Goal: Task Accomplishment & Management: Manage account settings

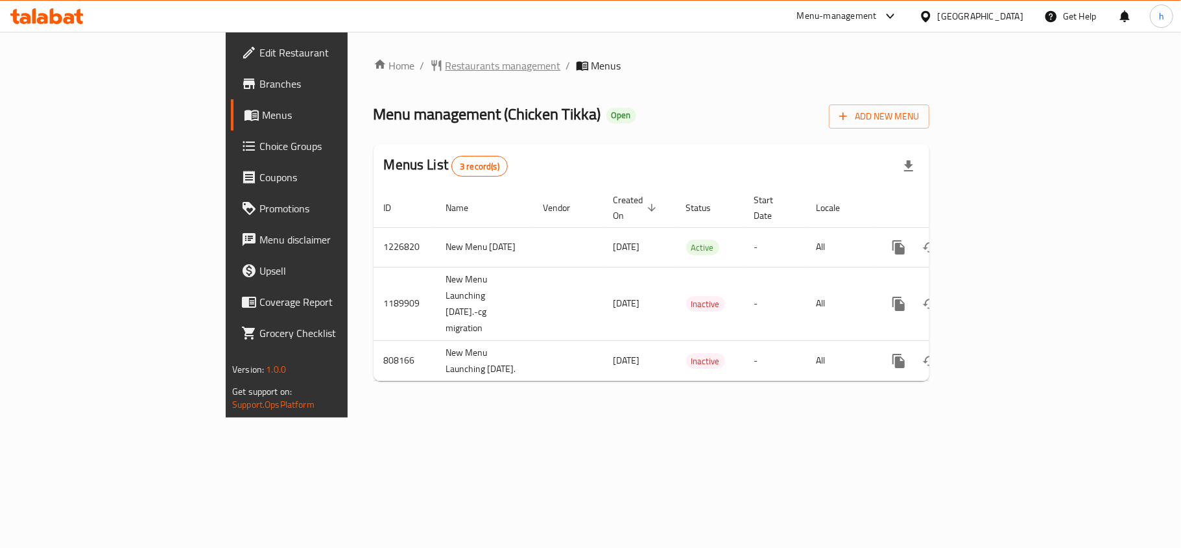
click at [446, 66] on span "Restaurants management" at bounding box center [503, 66] width 115 height 16
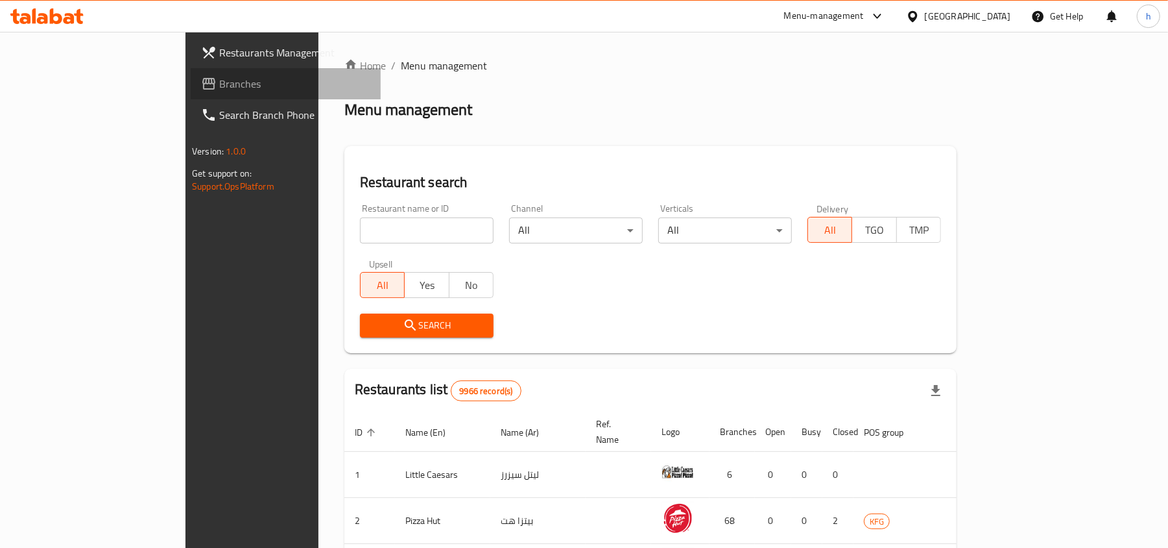
click at [219, 84] on span "Branches" at bounding box center [294, 84] width 151 height 16
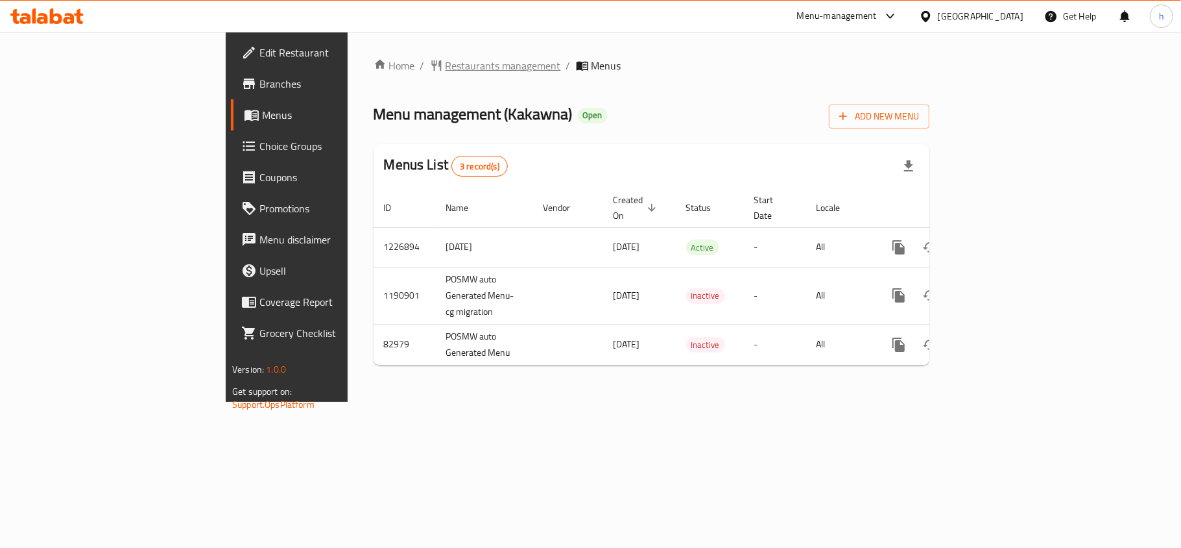
click at [446, 60] on span "Restaurants management" at bounding box center [503, 66] width 115 height 16
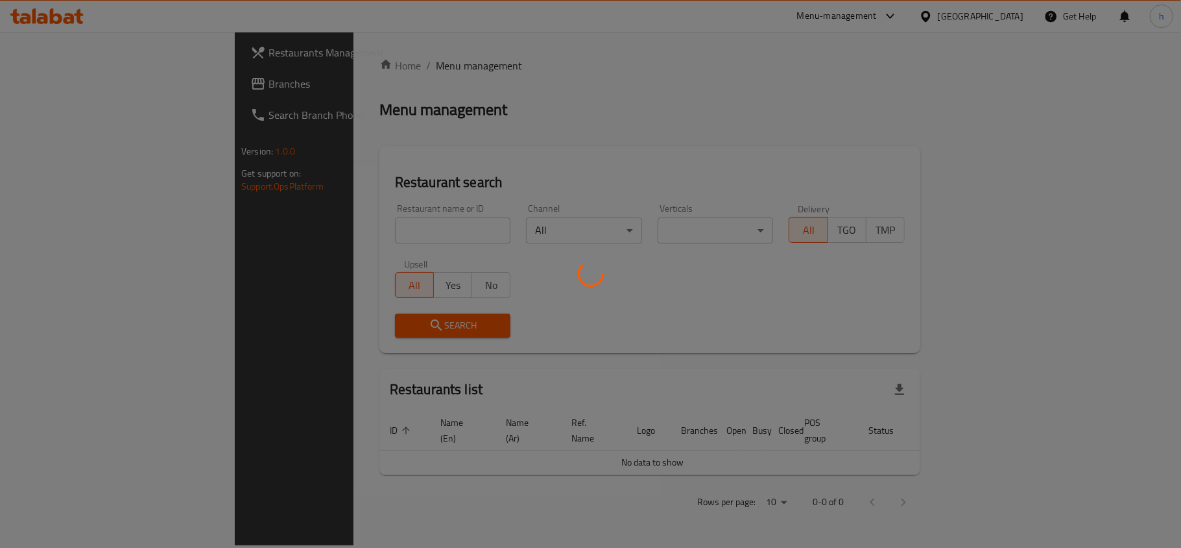
click at [361, 219] on div at bounding box center [590, 274] width 1181 height 548
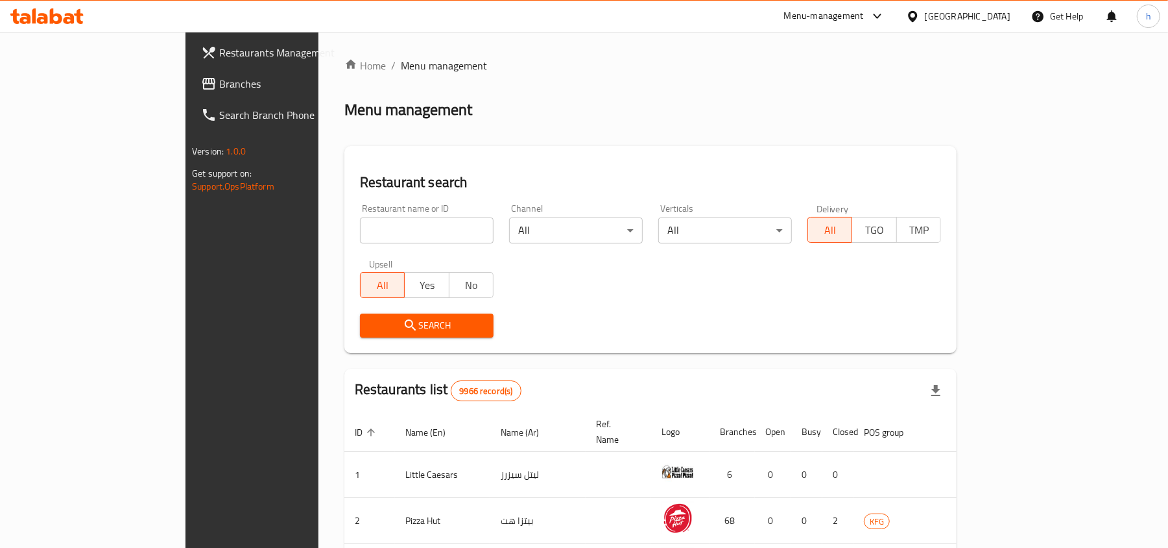
click at [362, 227] on div "Home / Menu management Menu management Restaurant search Restaurant name or ID …" at bounding box center [651, 476] width 612 height 836
click at [362, 228] on input "search" at bounding box center [427, 230] width 134 height 26
paste input "7366"
type input "7366"
click at [415, 312] on div "Search" at bounding box center [426, 326] width 149 height 40
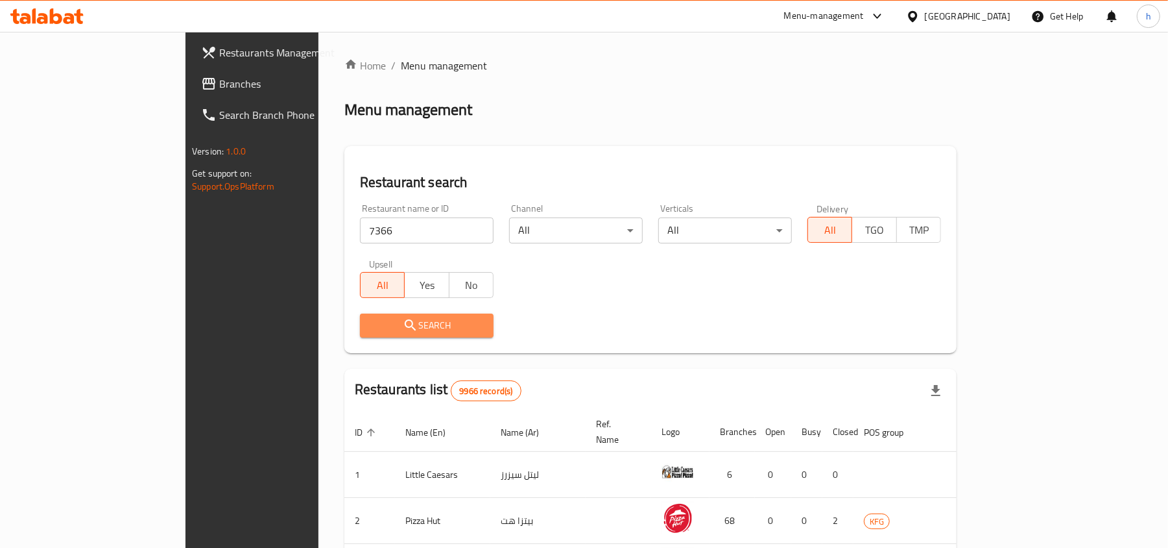
click at [415, 317] on span "Search" at bounding box center [426, 325] width 113 height 16
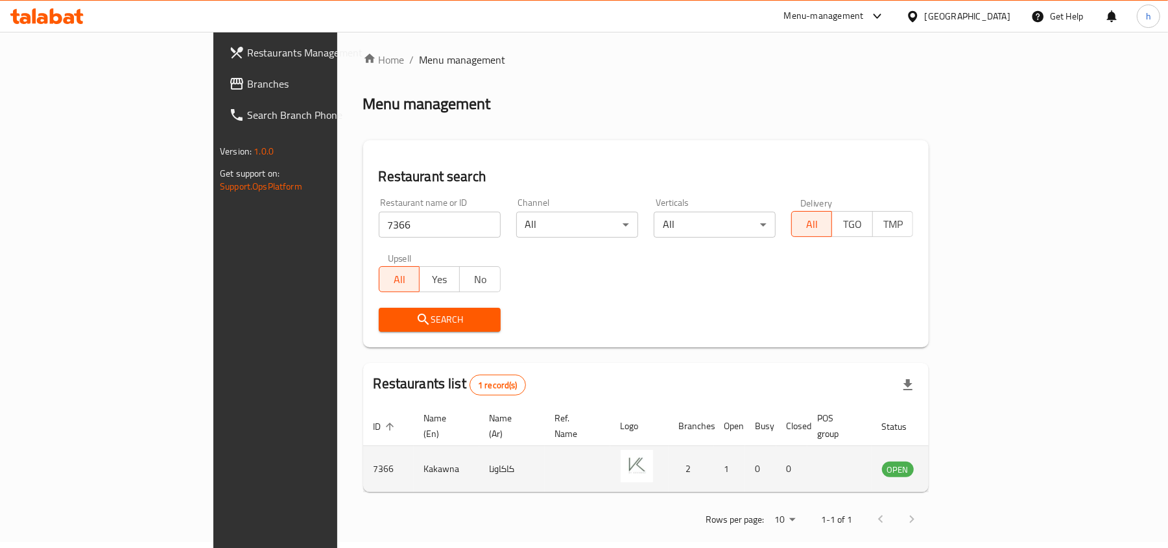
scroll to position [6, 0]
click at [635, 449] on img "enhanced table" at bounding box center [637, 465] width 32 height 32
click at [966, 460] on icon "enhanced table" at bounding box center [958, 468] width 16 height 16
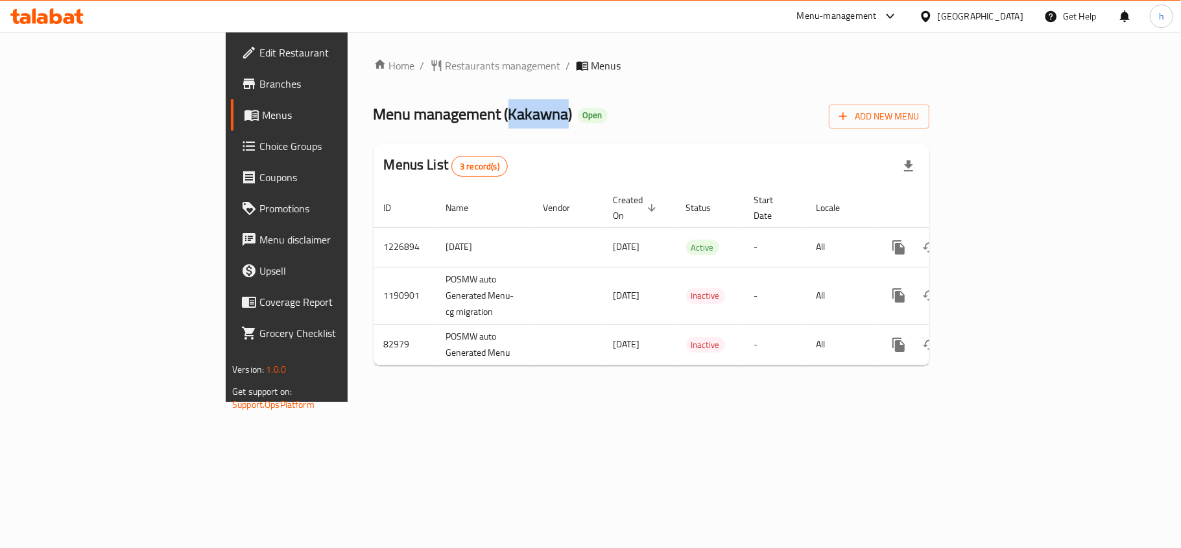
drag, startPoint x: 359, startPoint y: 114, endPoint x: 419, endPoint y: 122, distance: 60.8
click at [419, 122] on span "Menu management ( Kakawna )" at bounding box center [473, 113] width 199 height 29
click at [455, 402] on div "Home / Restaurants management / Menus Menu management ( Kakawna ) Open Add New …" at bounding box center [652, 217] width 608 height 370
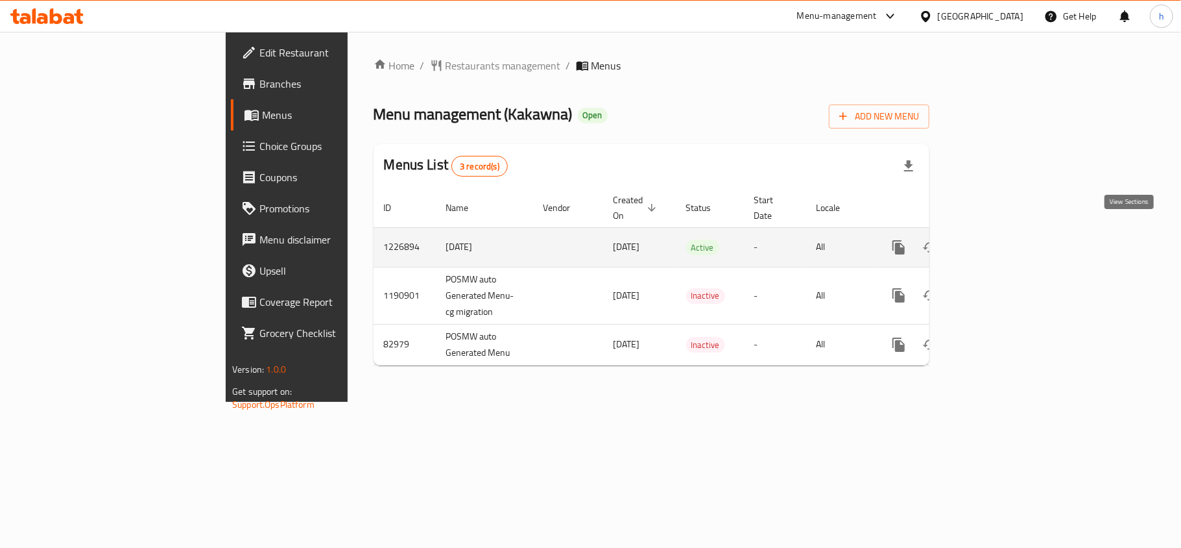
click at [1000, 240] on icon "enhanced table" at bounding box center [993, 247] width 16 height 16
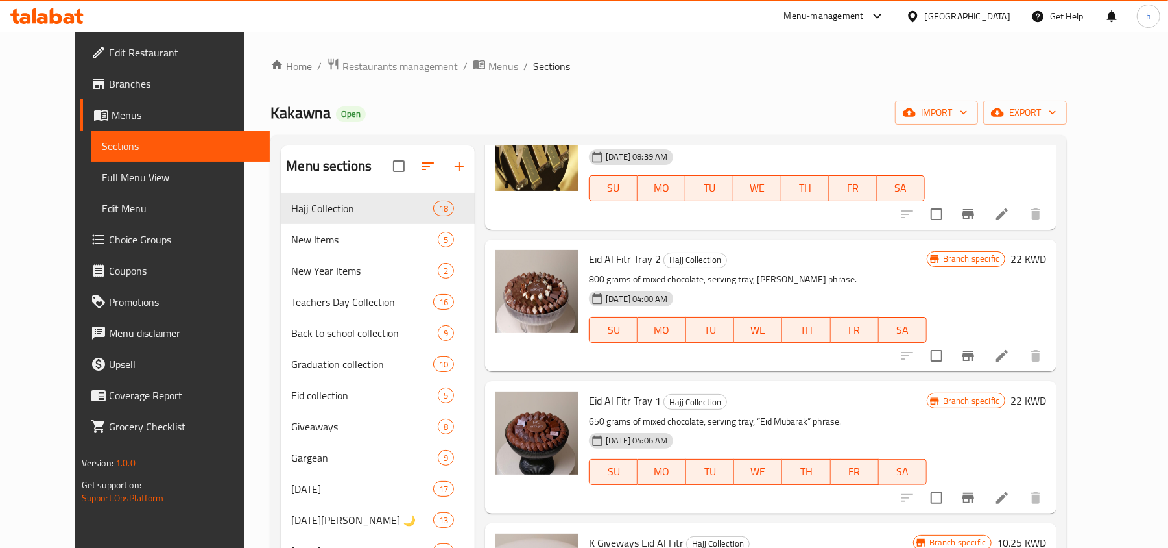
scroll to position [1211, 0]
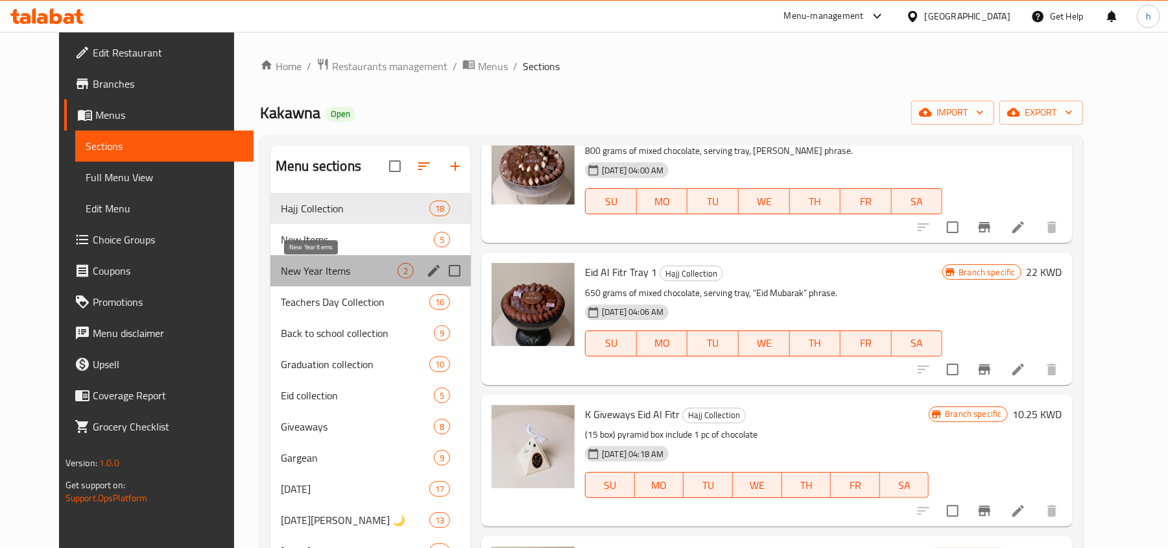
click at [281, 278] on span "New Year Items" at bounding box center [339, 271] width 117 height 16
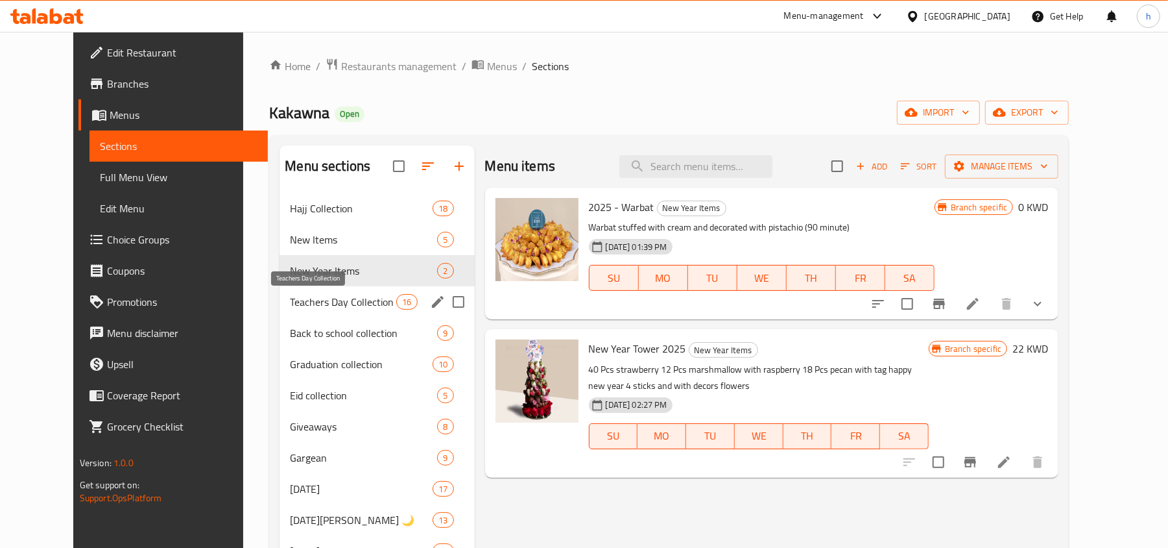
click at [290, 302] on span "Teachers Day Collection" at bounding box center [343, 302] width 106 height 16
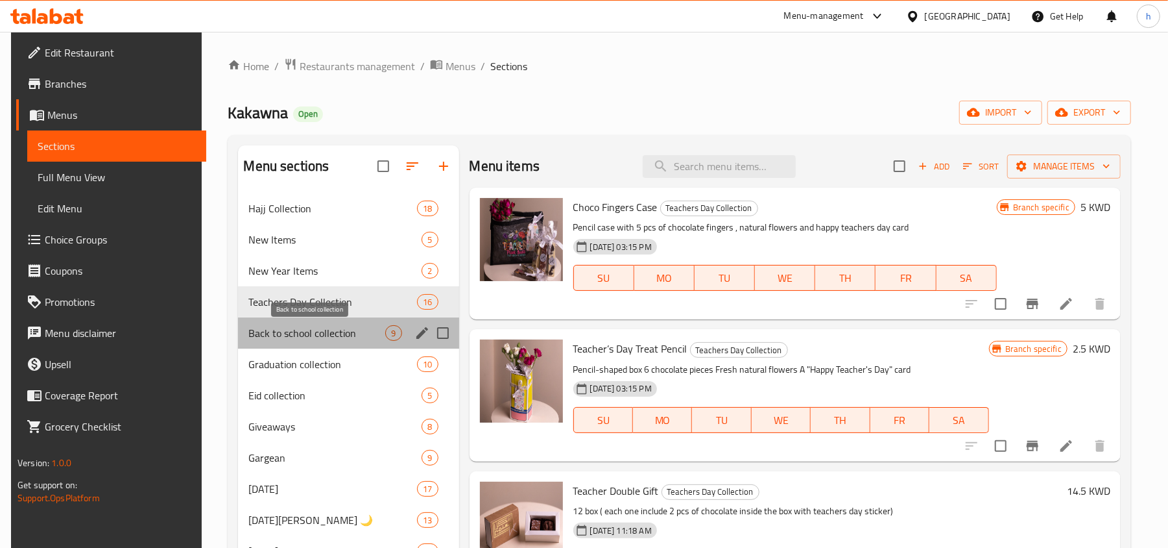
click at [300, 333] on span "Back to school collection" at bounding box center [316, 333] width 137 height 16
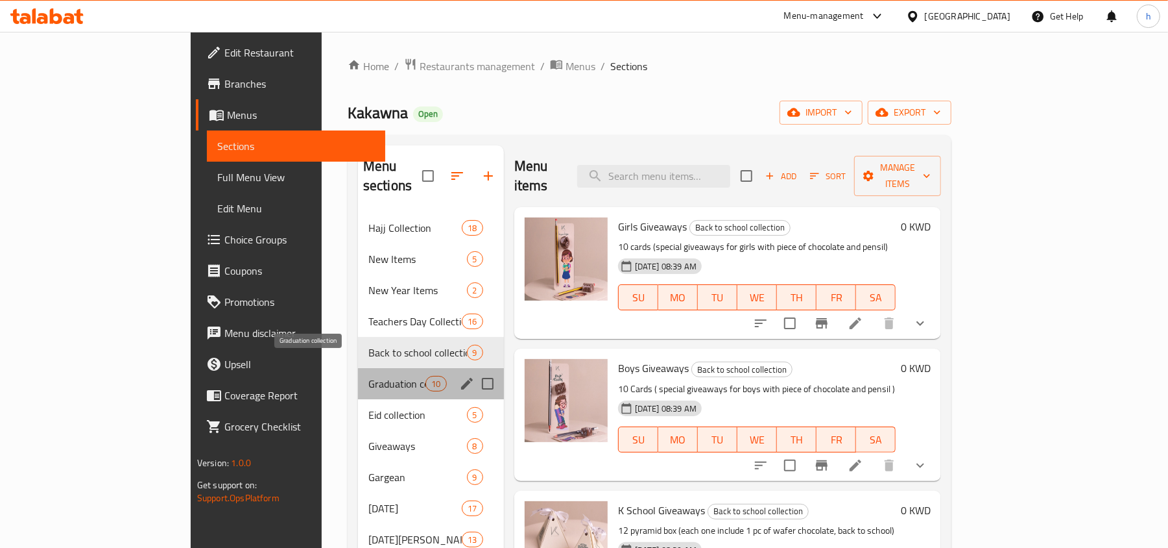
click at [369, 376] on span "Graduation collection" at bounding box center [398, 384] width 58 height 16
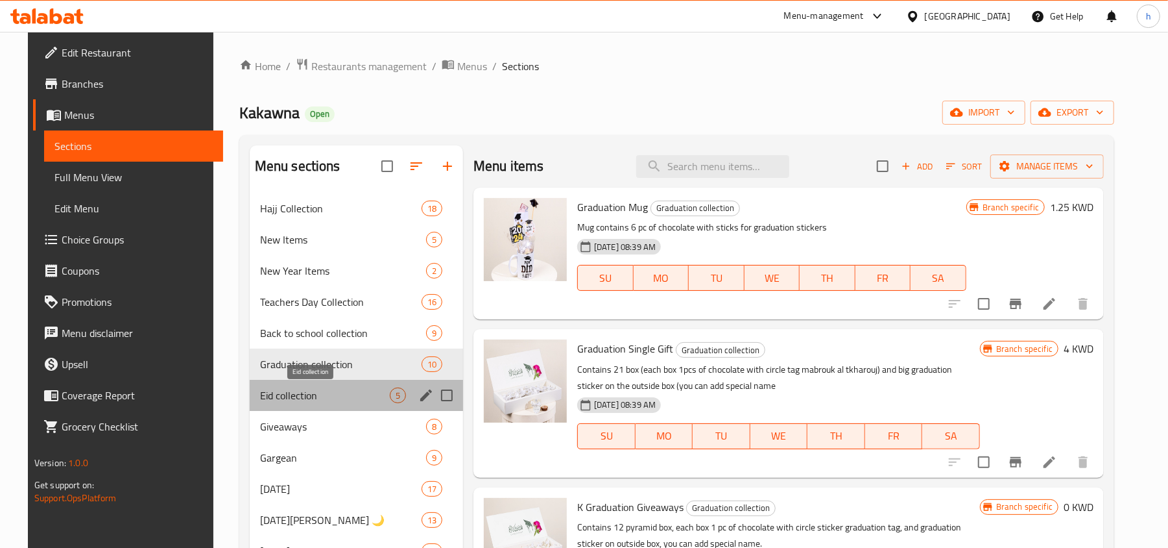
click at [287, 393] on span "Eid collection" at bounding box center [325, 395] width 130 height 16
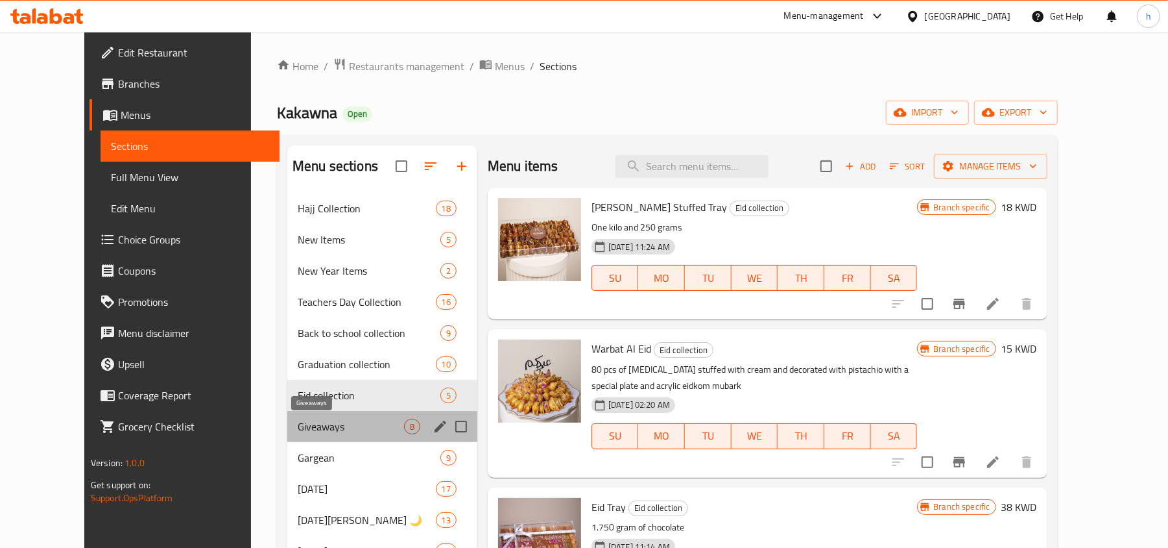
click at [298, 428] on span "Giveaways" at bounding box center [351, 426] width 106 height 16
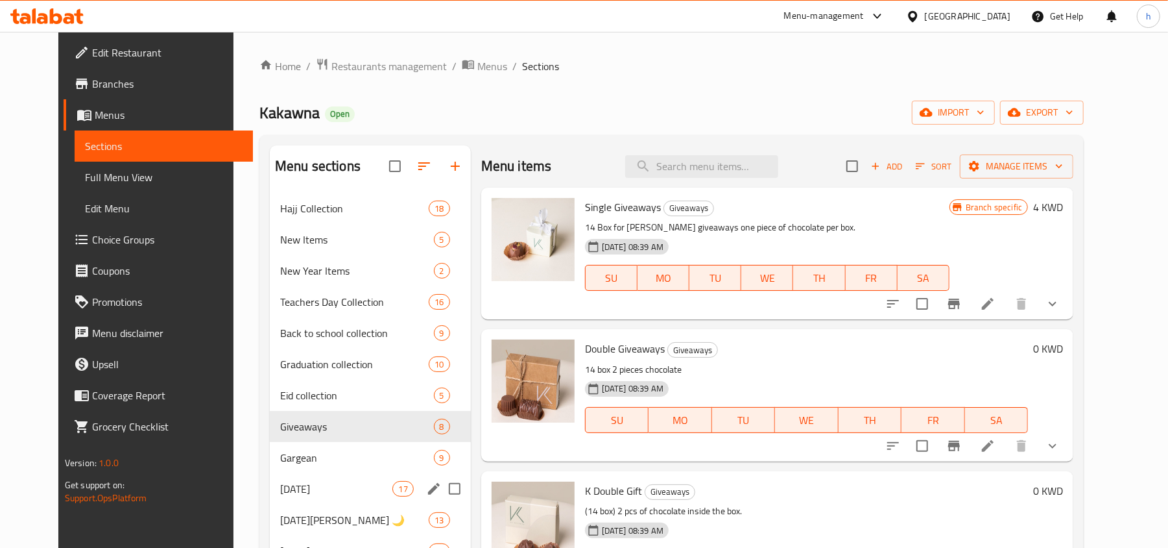
click at [286, 475] on div "[DATE] 17" at bounding box center [370, 488] width 201 height 31
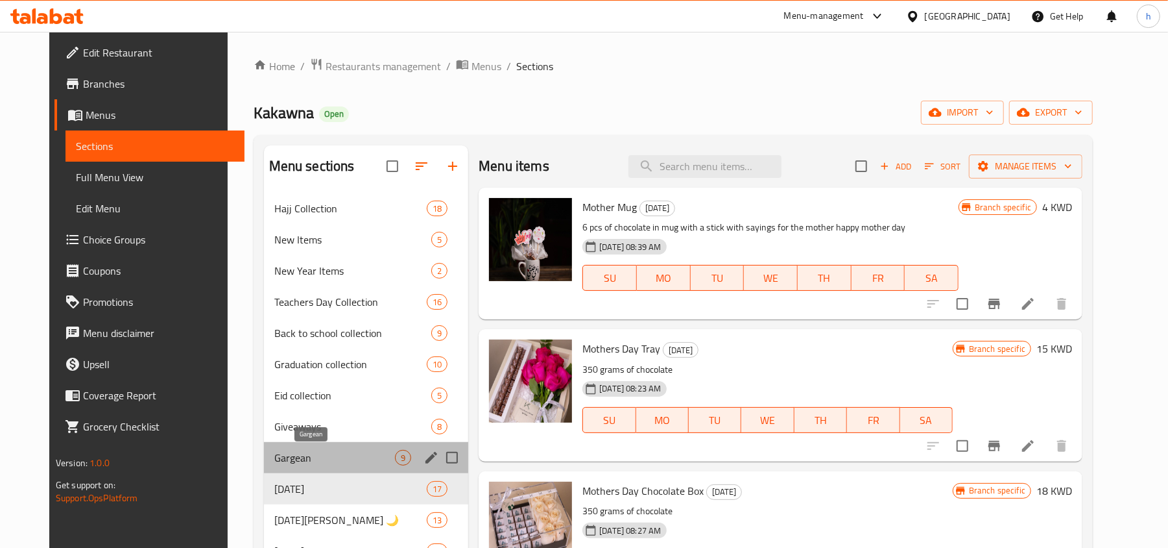
click at [275, 460] on span "Gargean" at bounding box center [334, 458] width 121 height 16
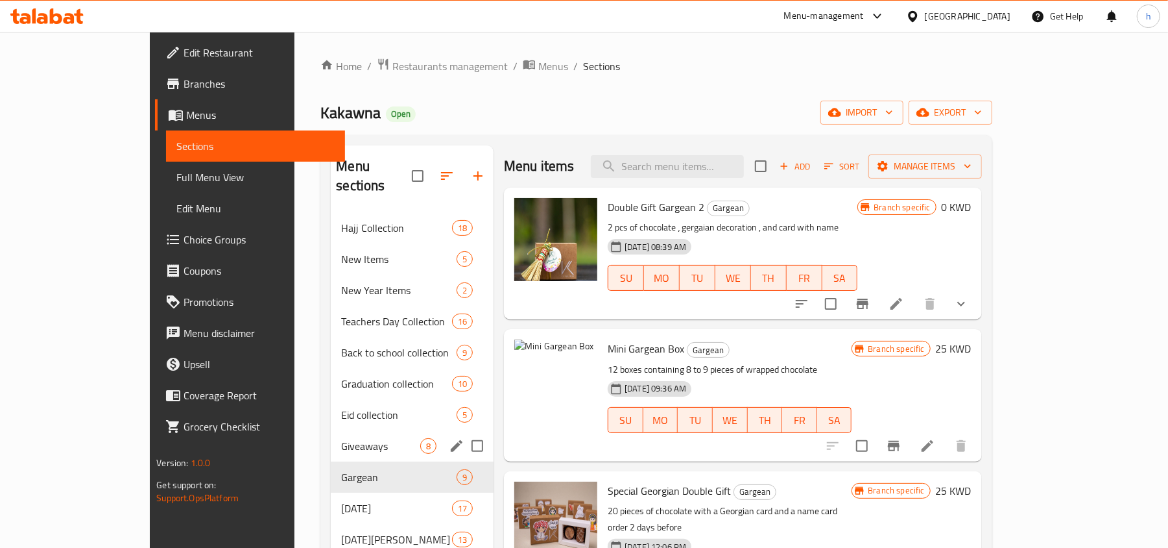
scroll to position [173, 0]
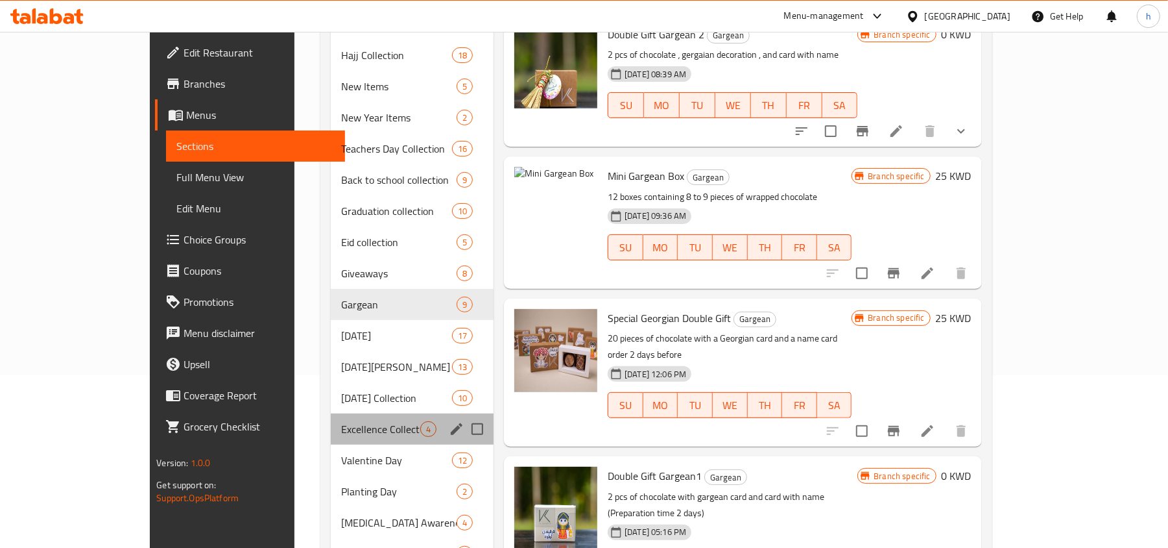
click at [331, 420] on div "Excellence Collection 4" at bounding box center [412, 428] width 163 height 31
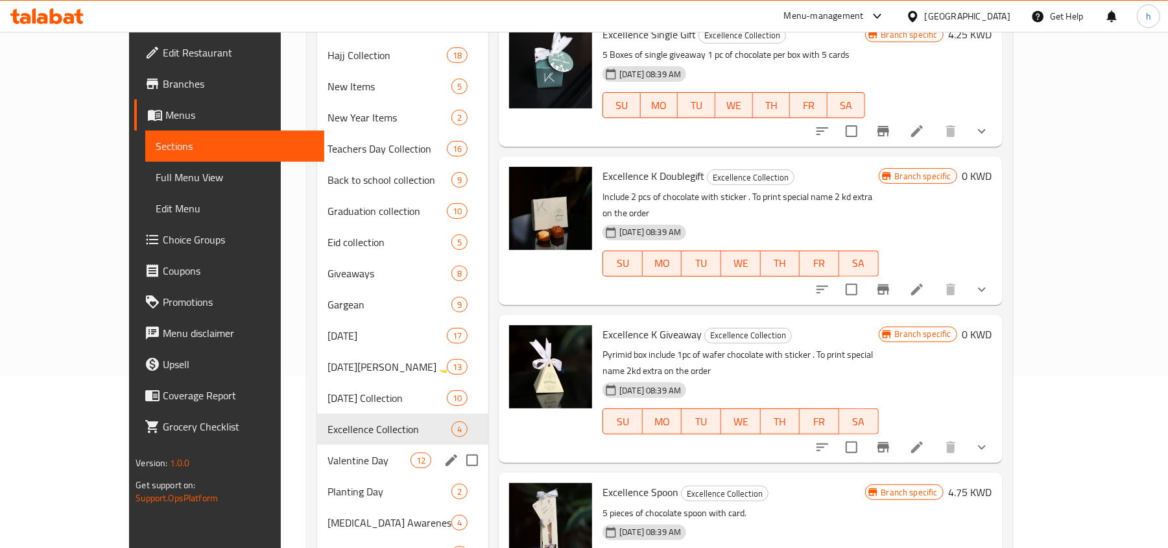
click at [317, 450] on div "Valentine Day 12" at bounding box center [402, 459] width 171 height 31
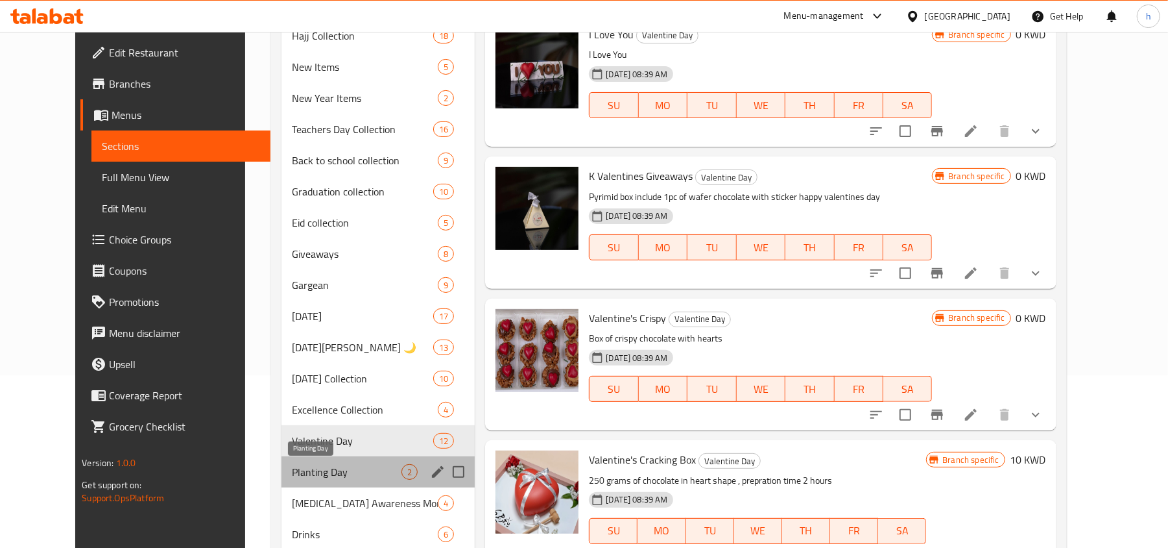
click at [292, 472] on span "Planting Day" at bounding box center [347, 472] width 110 height 16
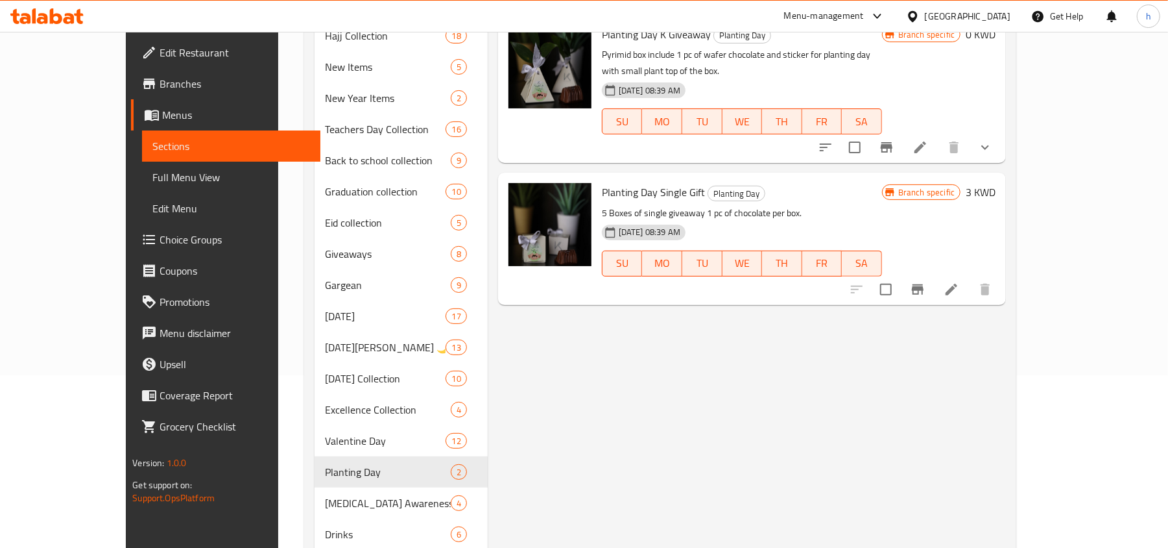
scroll to position [346, 0]
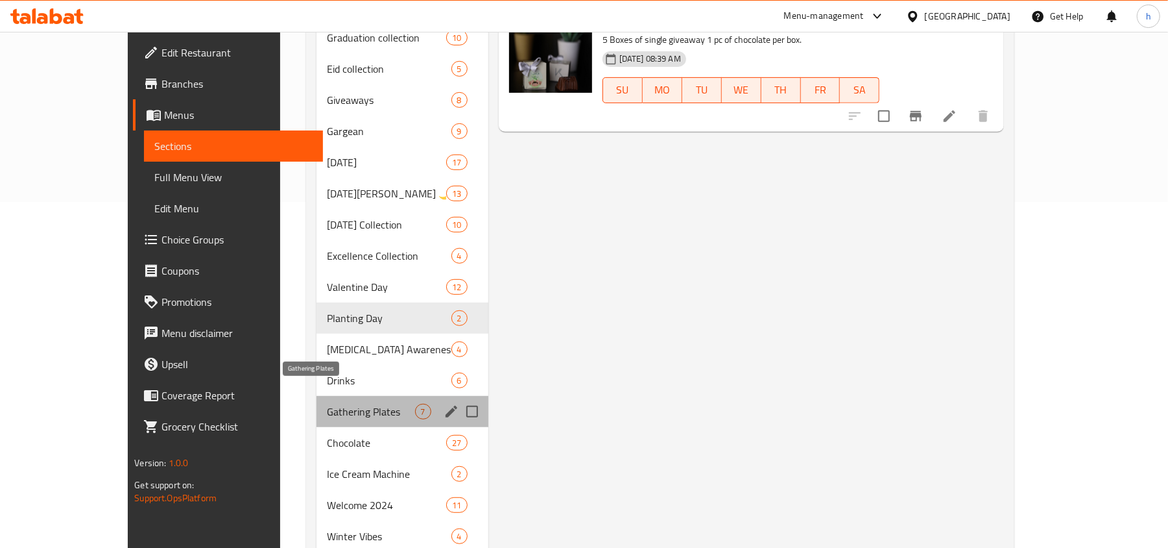
click at [327, 404] on span "Gathering Plates" at bounding box center [371, 412] width 88 height 16
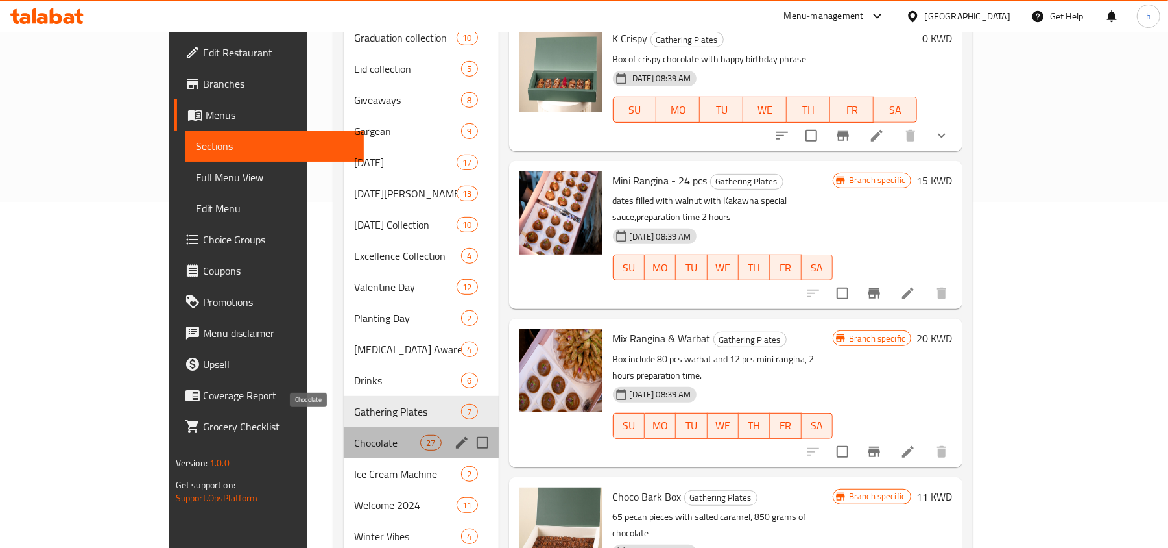
click at [354, 435] on span "Chocolate" at bounding box center [387, 443] width 66 height 16
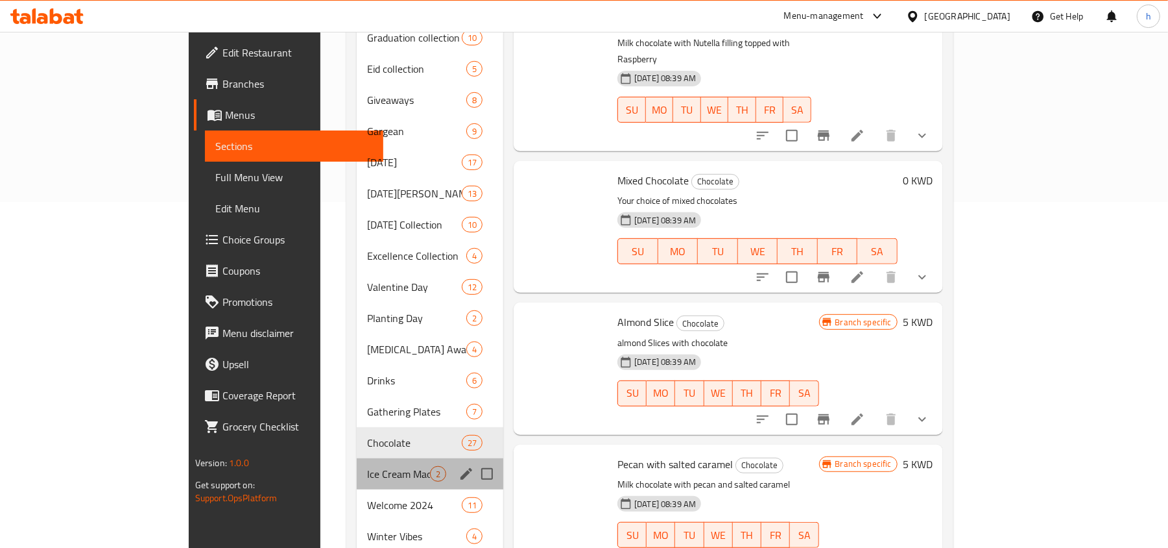
click at [357, 465] on div "Ice Cream Machine 2" at bounding box center [430, 473] width 147 height 31
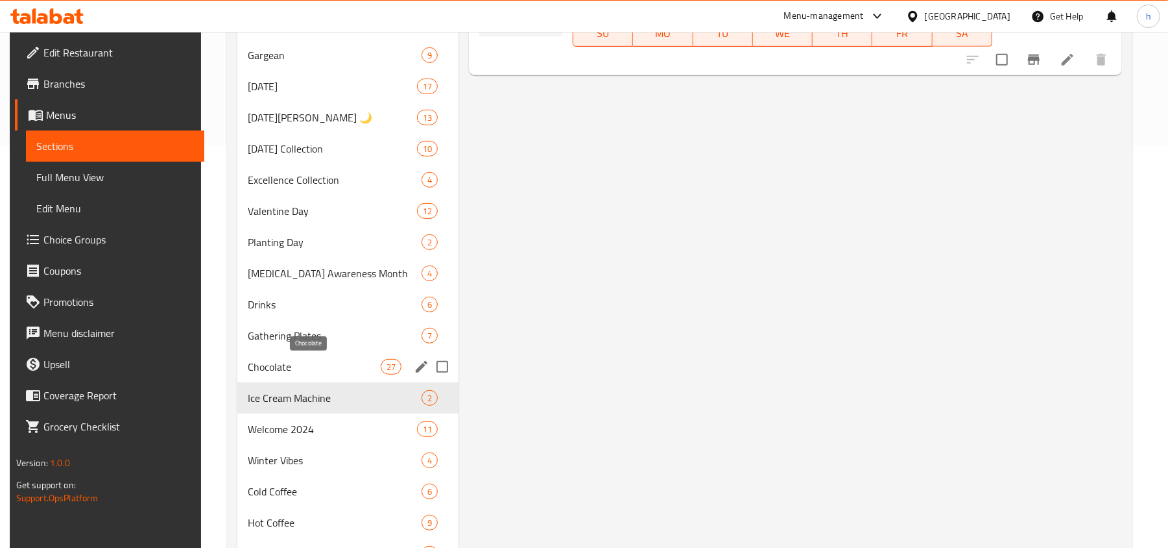
scroll to position [432, 0]
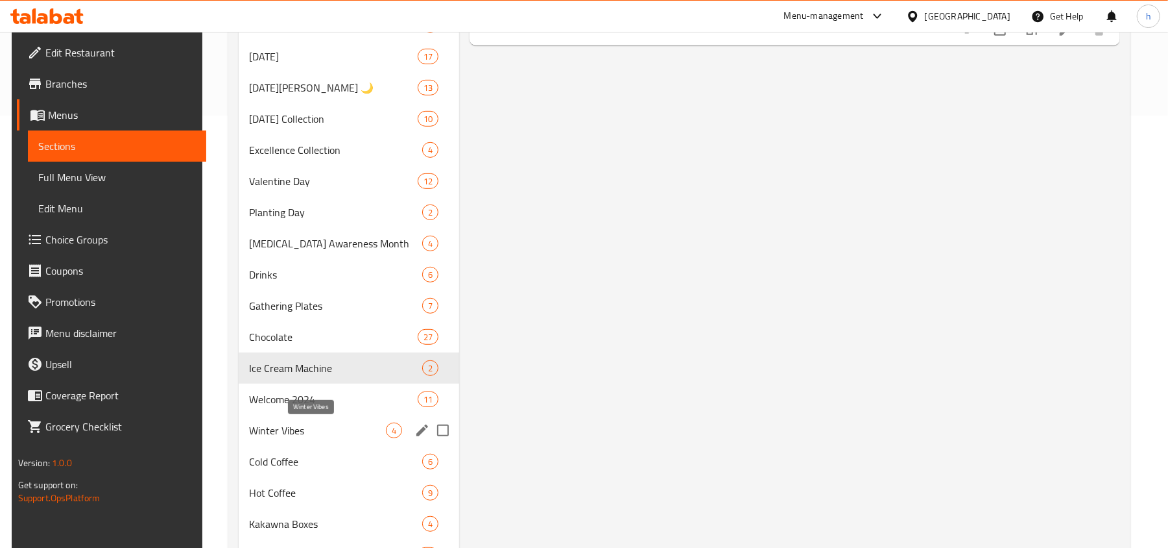
click at [281, 436] on span "Winter Vibes" at bounding box center [317, 430] width 136 height 16
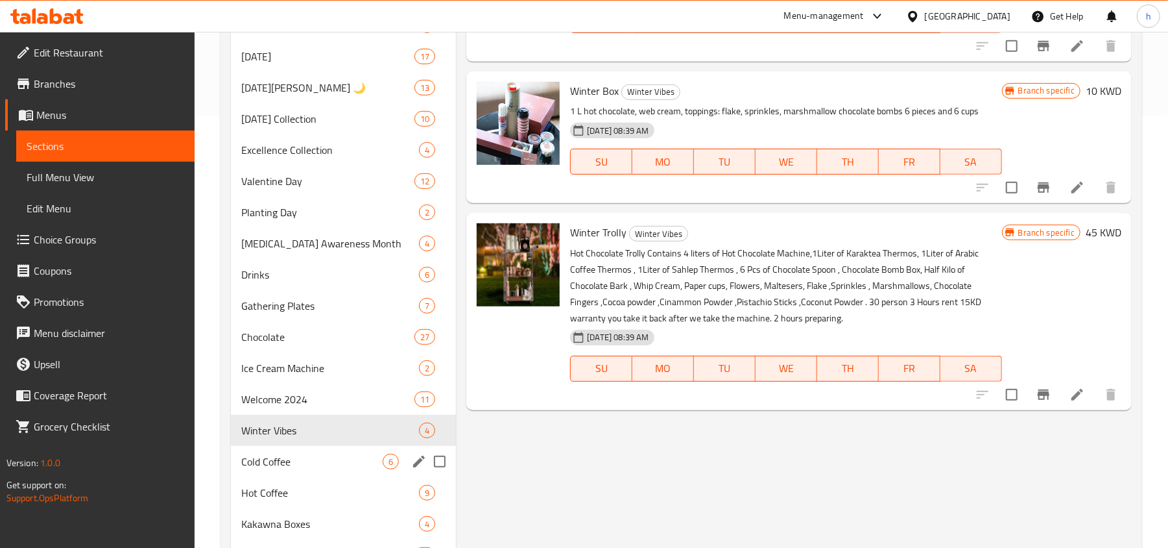
click at [294, 470] on div "Cold Coffee 6" at bounding box center [343, 461] width 225 height 31
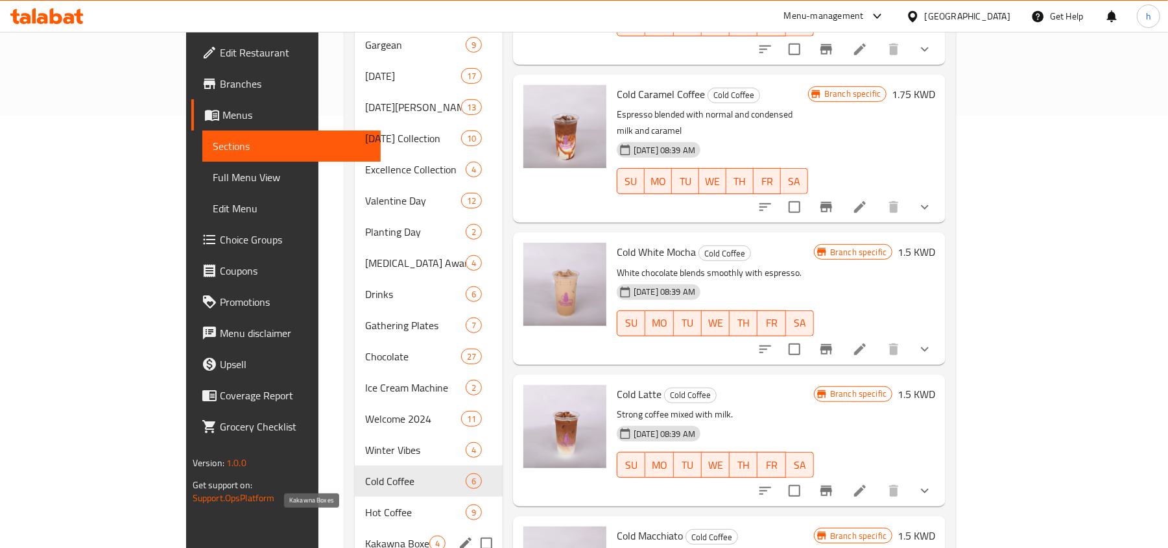
click at [355, 506] on div "Hot Coffee 9" at bounding box center [429, 511] width 148 height 31
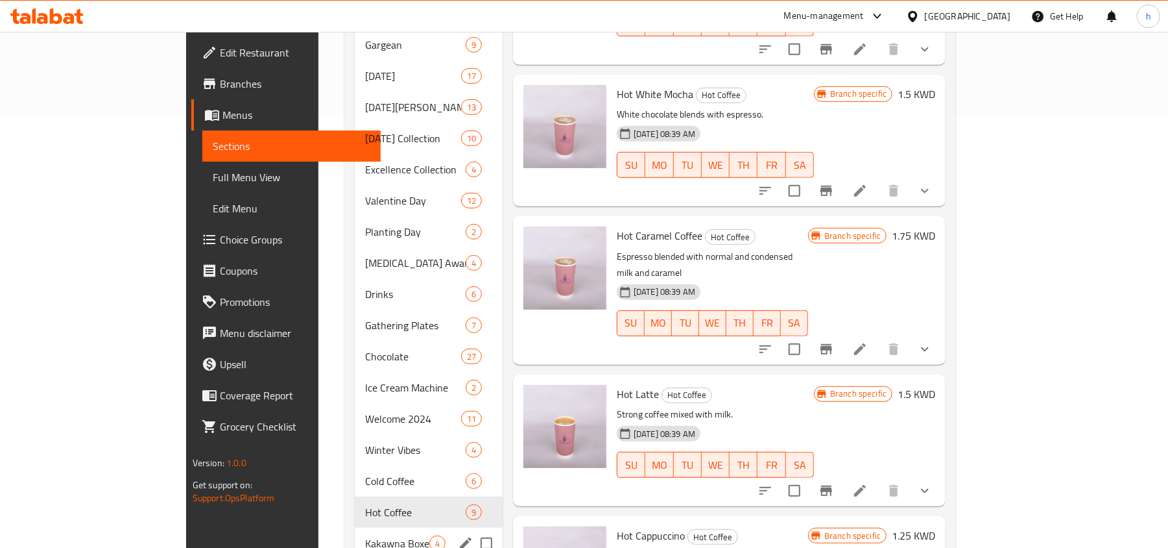
scroll to position [590, 0]
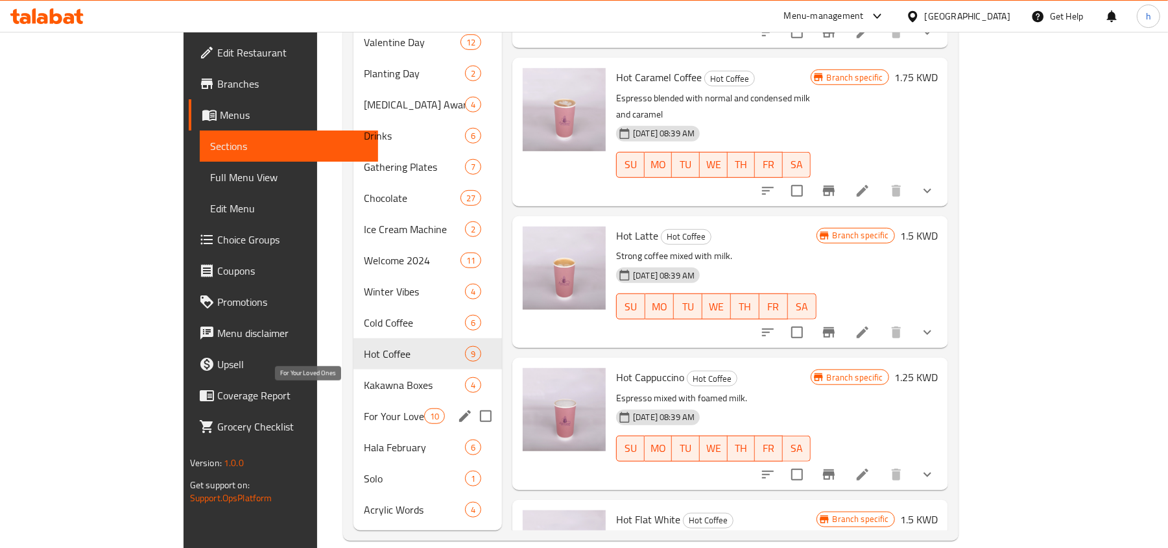
click at [364, 408] on span "For Your Loved Ones" at bounding box center [394, 416] width 60 height 16
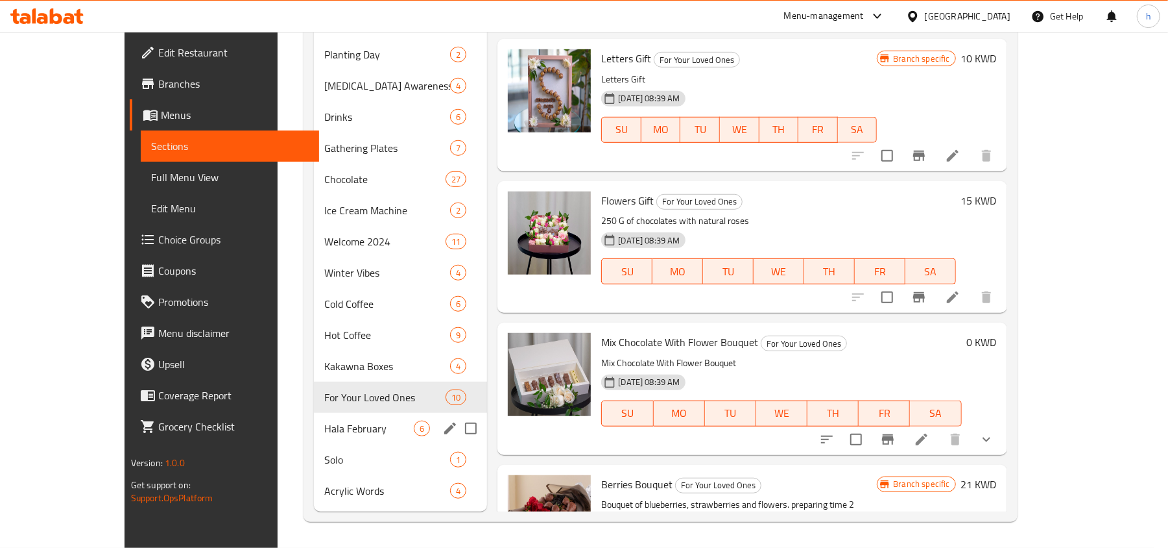
click at [314, 437] on div "Hala [DATE]" at bounding box center [400, 428] width 173 height 31
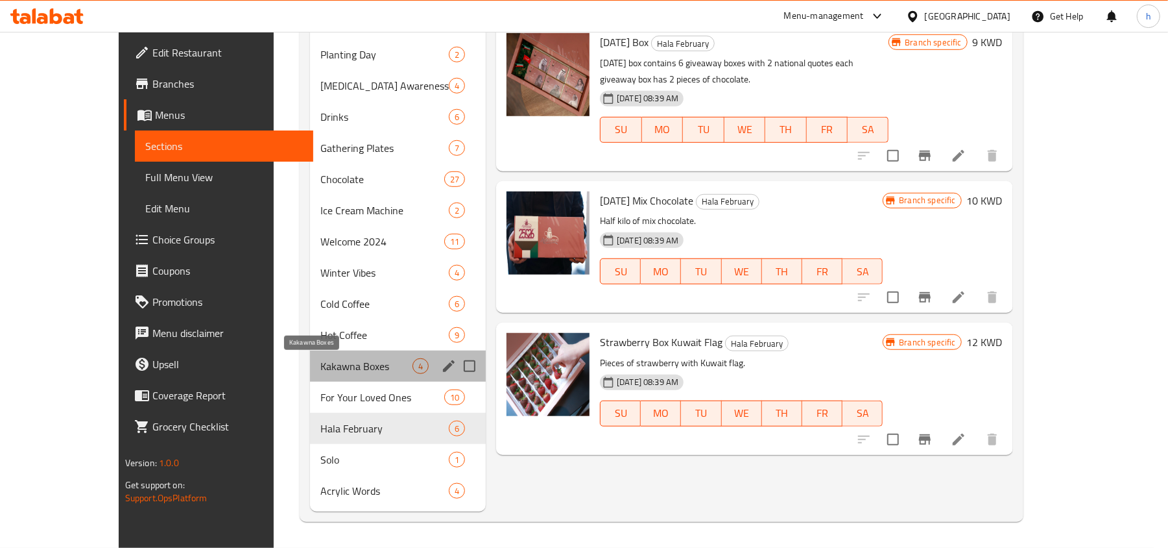
click at [320, 371] on span "Kakawna Boxes" at bounding box center [366, 366] width 92 height 16
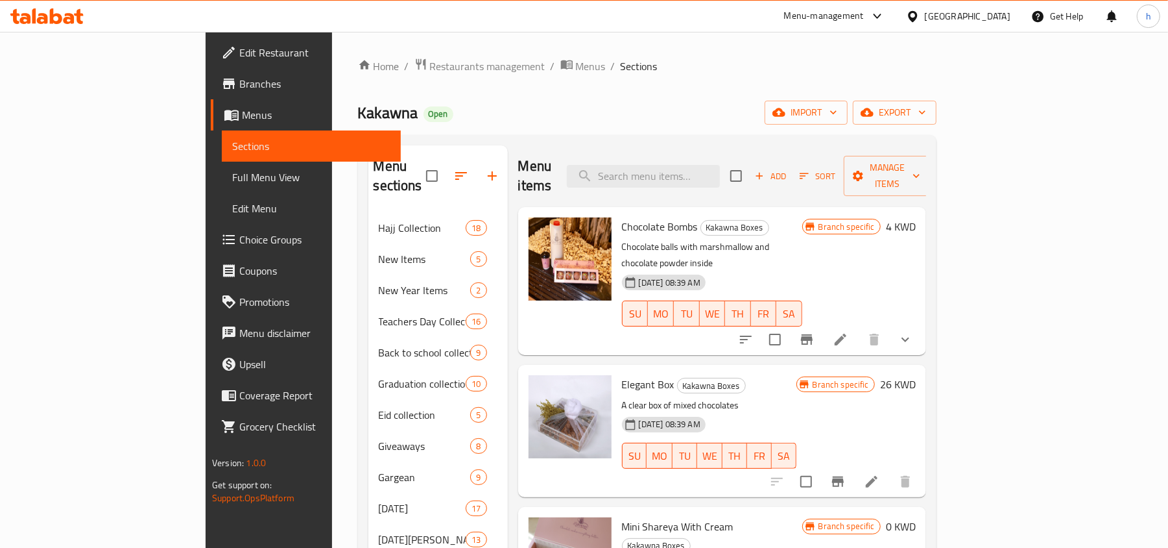
click at [239, 45] on span "Edit Restaurant" at bounding box center [314, 53] width 151 height 16
